Goal: Transaction & Acquisition: Purchase product/service

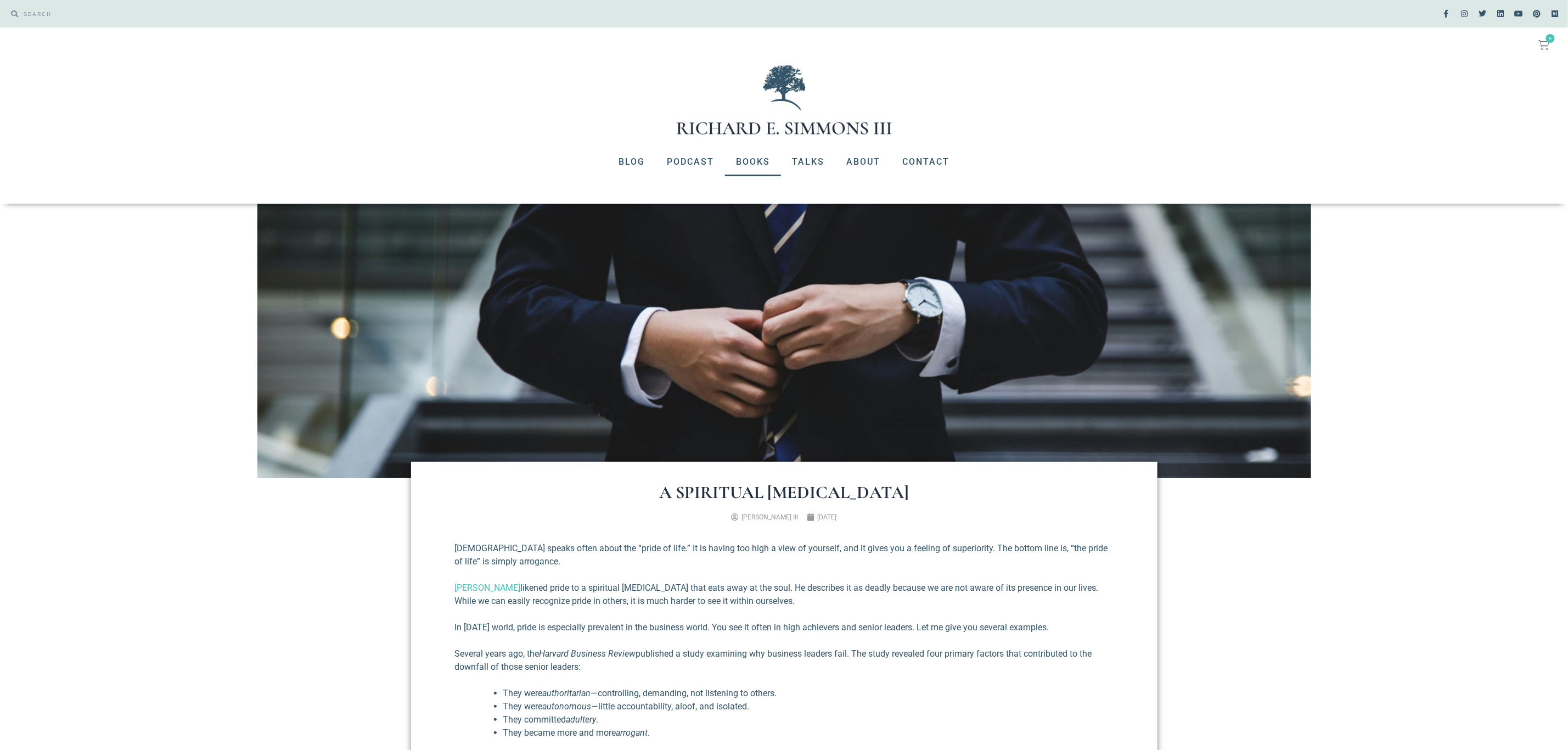
click at [746, 161] on link "Books" at bounding box center [753, 161] width 56 height 29
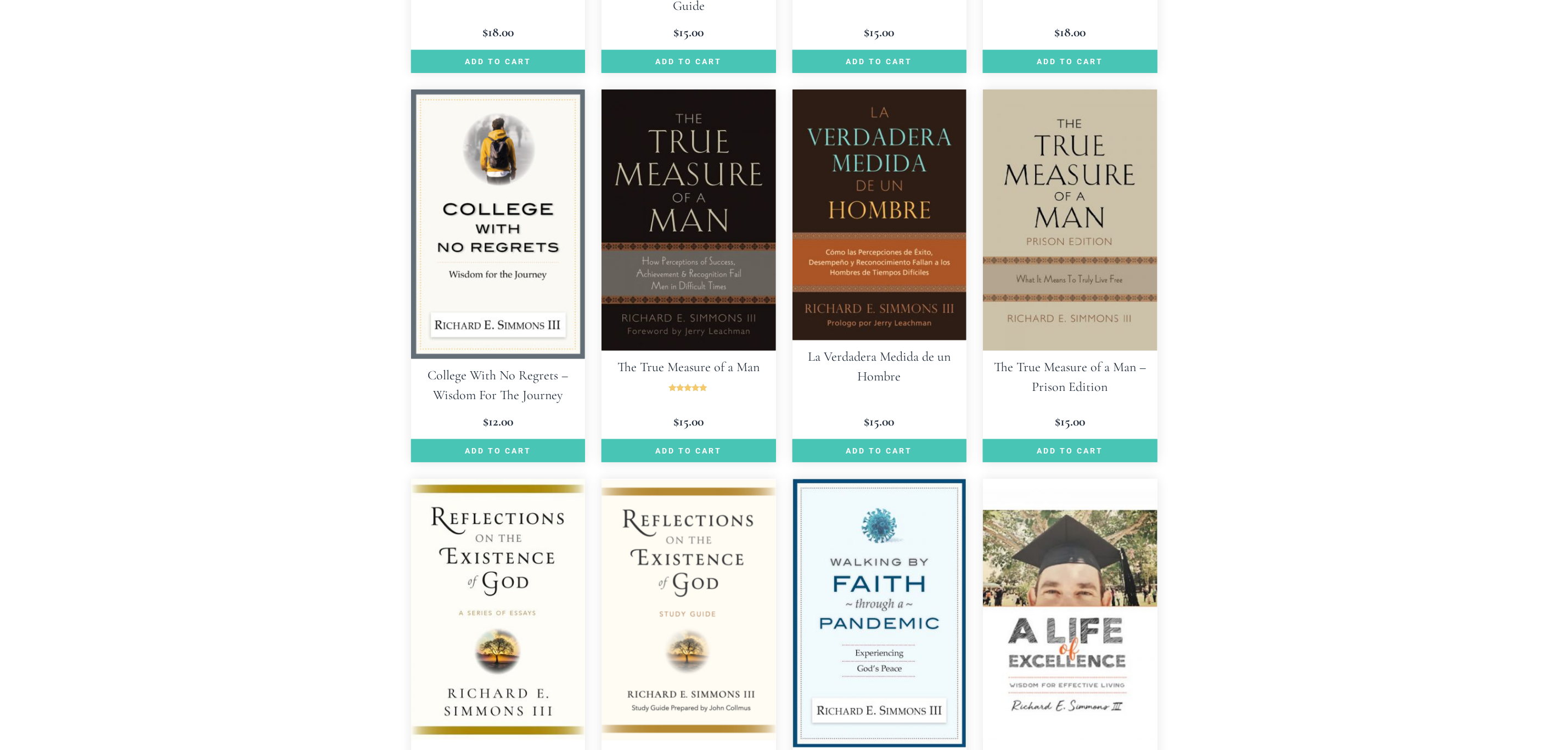
scroll to position [824, 0]
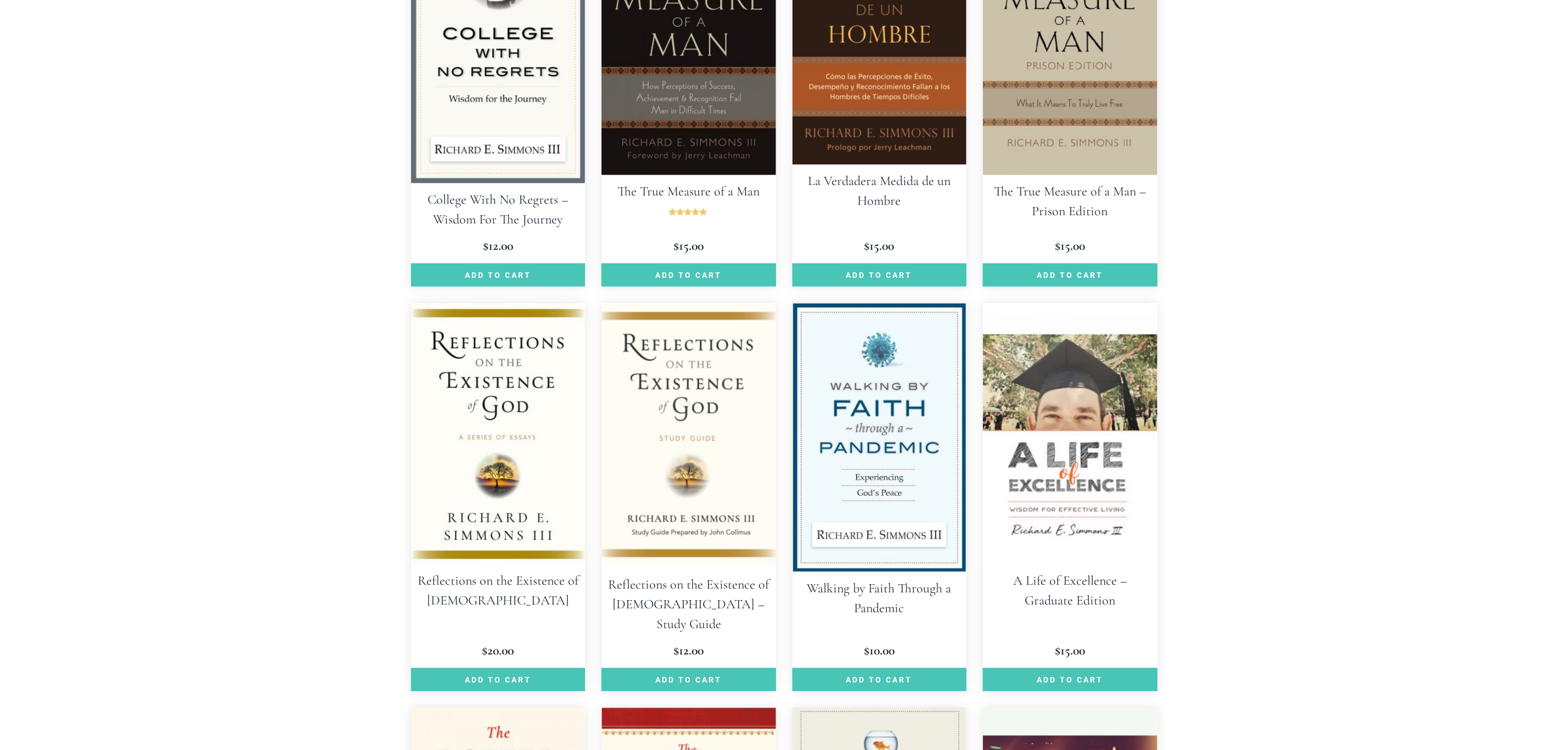
click at [454, 428] on img at bounding box center [498, 434] width 175 height 261
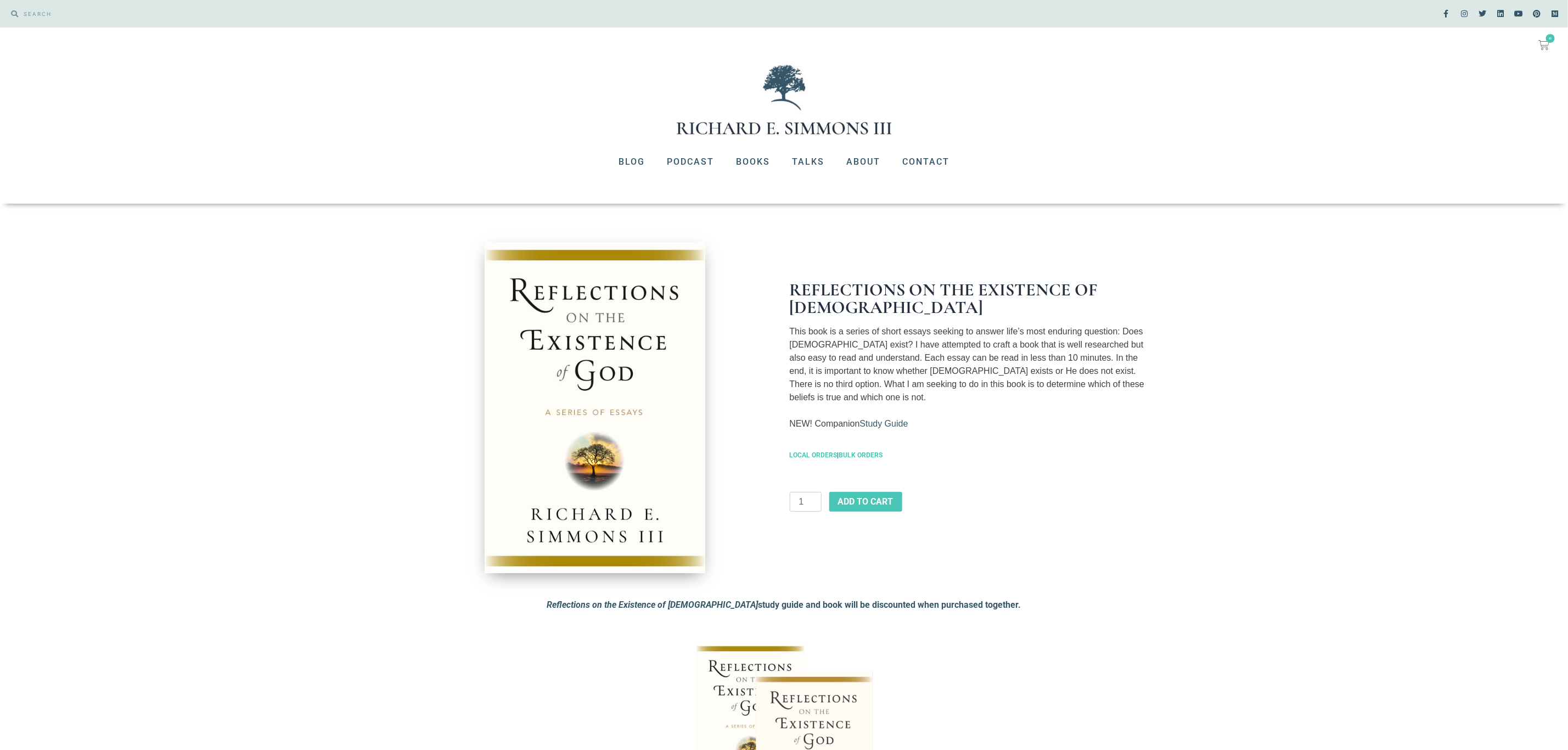
click at [893, 419] on link "Study Guide" at bounding box center [884, 424] width 48 height 10
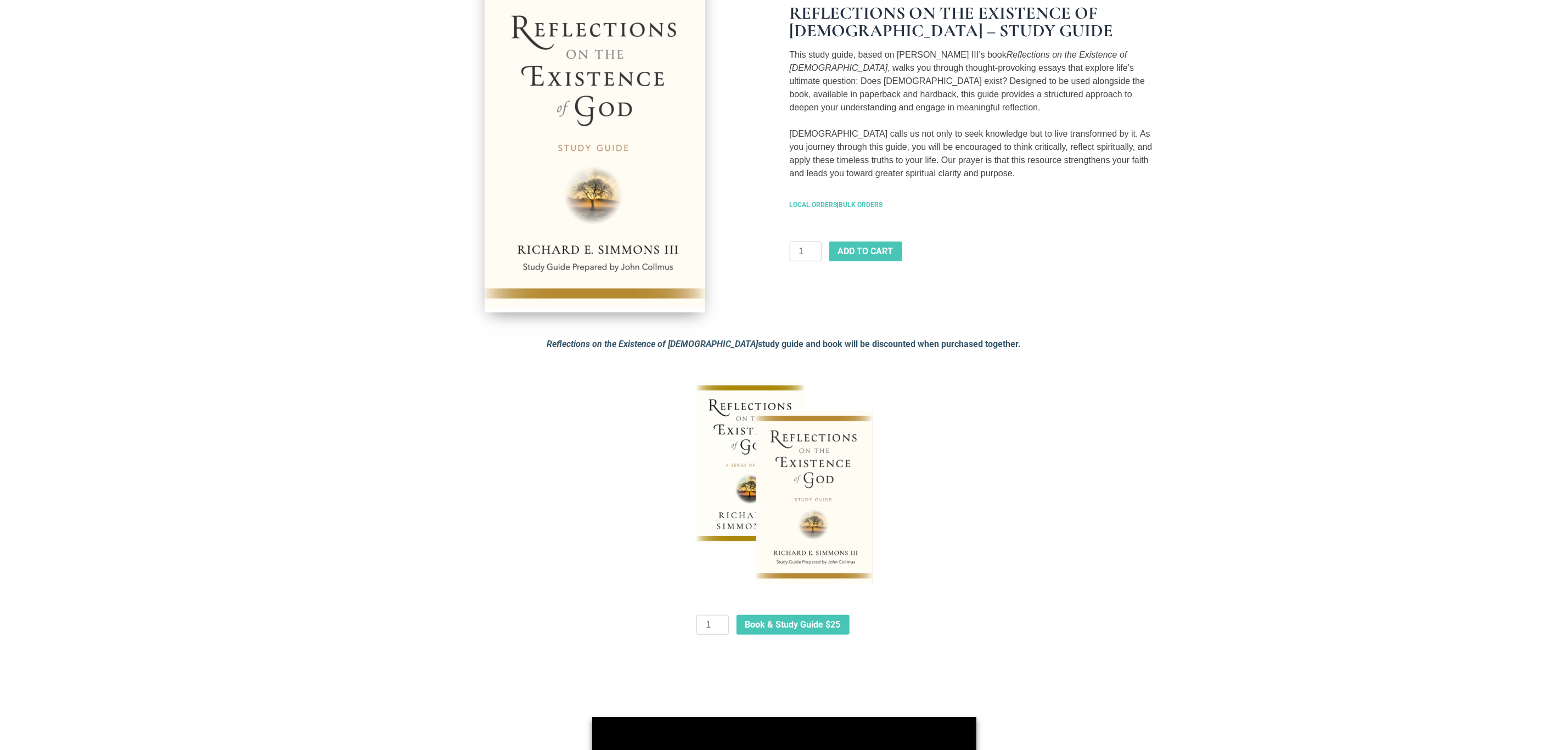
scroll to position [330, 0]
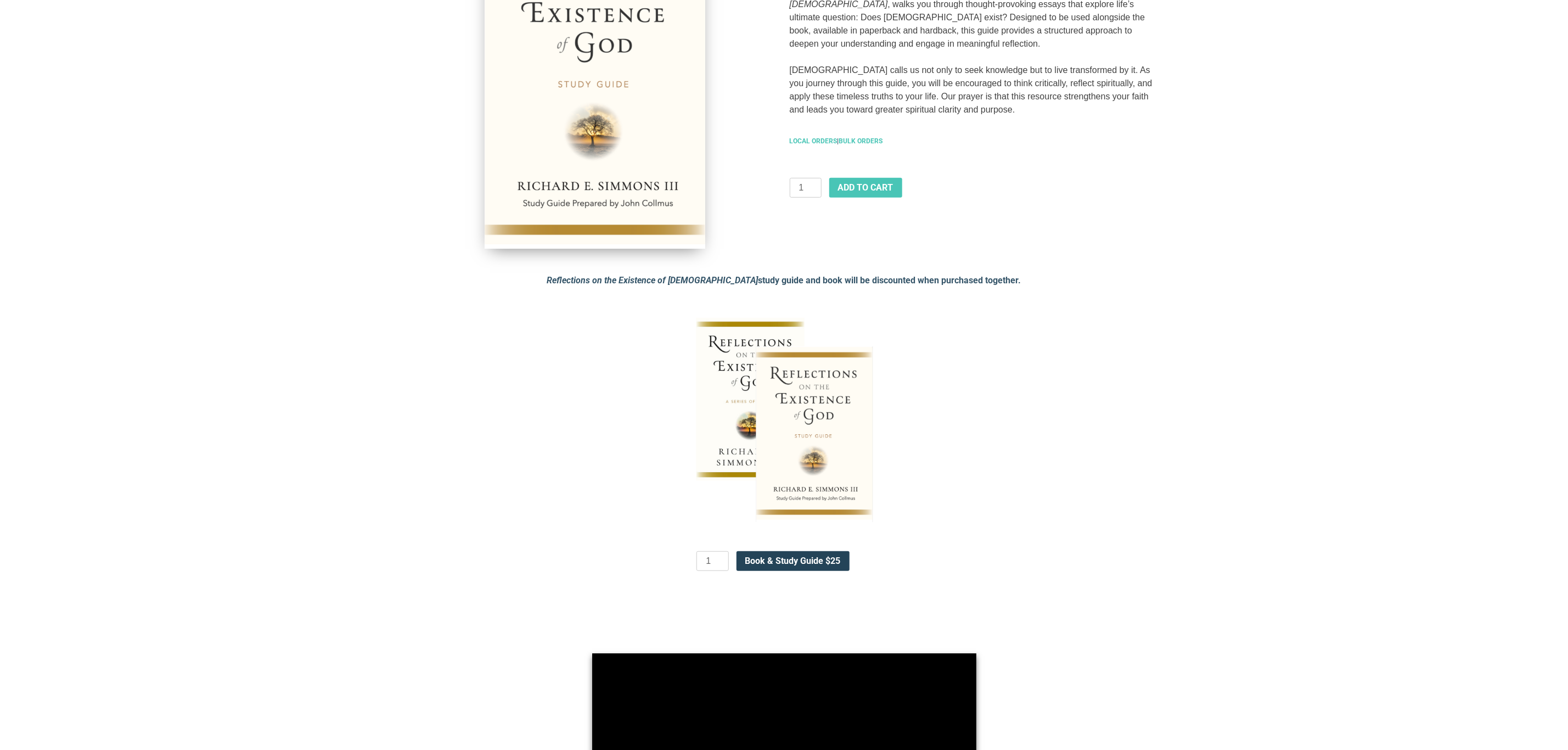
click at [814, 559] on span "Book & Study Guide $25" at bounding box center [793, 561] width 96 height 9
